Goal: Entertainment & Leisure: Consume media (video, audio)

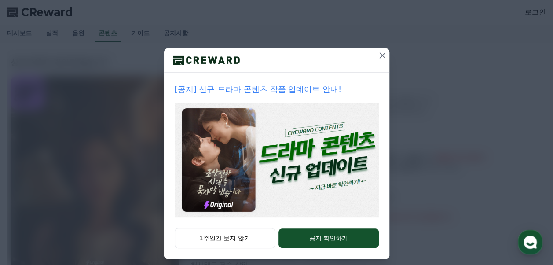
scroll to position [65, 0]
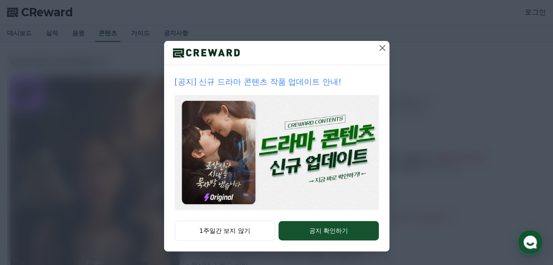
click at [381, 45] on icon at bounding box center [382, 48] width 11 height 11
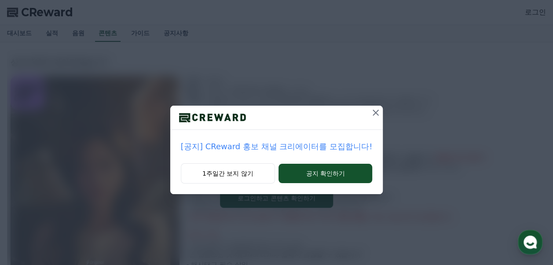
click at [374, 112] on icon at bounding box center [376, 113] width 6 height 6
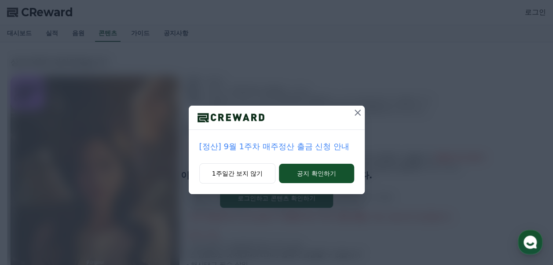
click at [358, 113] on icon at bounding box center [358, 113] width 6 height 6
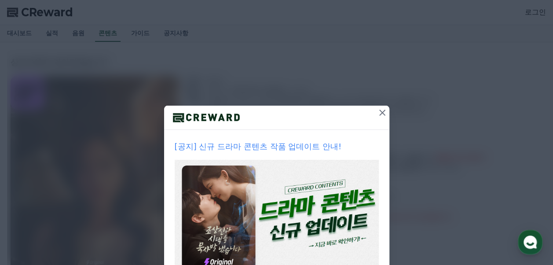
click at [377, 111] on icon at bounding box center [382, 112] width 11 height 11
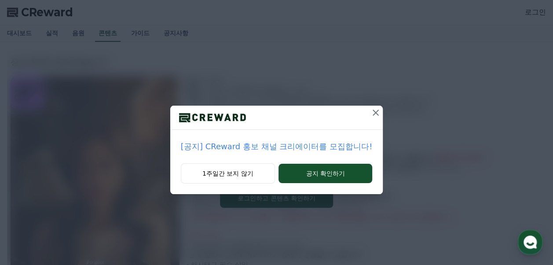
click at [376, 111] on icon at bounding box center [375, 112] width 11 height 11
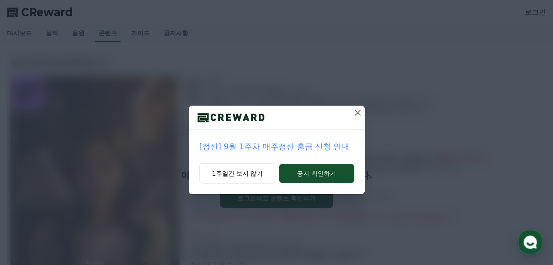
click at [359, 113] on icon at bounding box center [357, 112] width 11 height 11
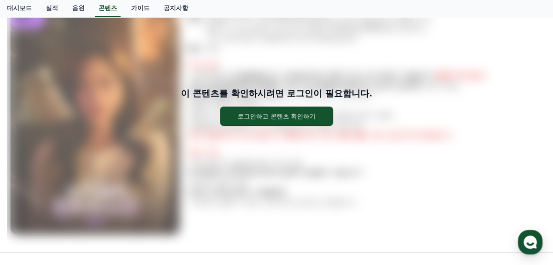
scroll to position [178, 0]
